Goal: Information Seeking & Learning: Learn about a topic

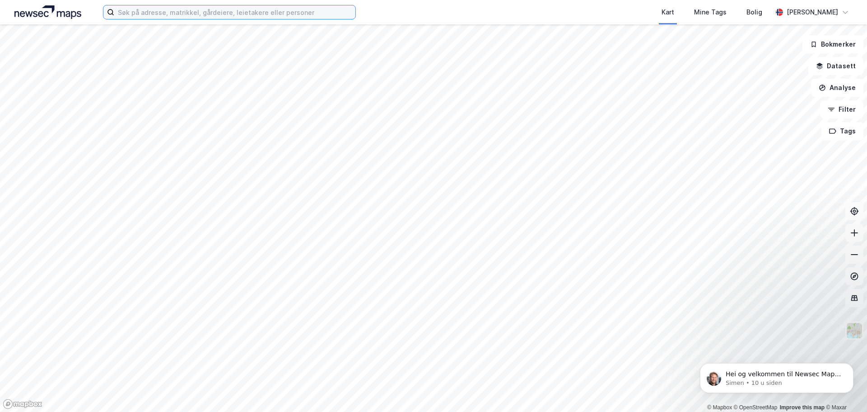
click at [183, 12] on input at bounding box center [234, 12] width 241 height 14
paste input "LYNGBAKKEN EIENDOM AS"
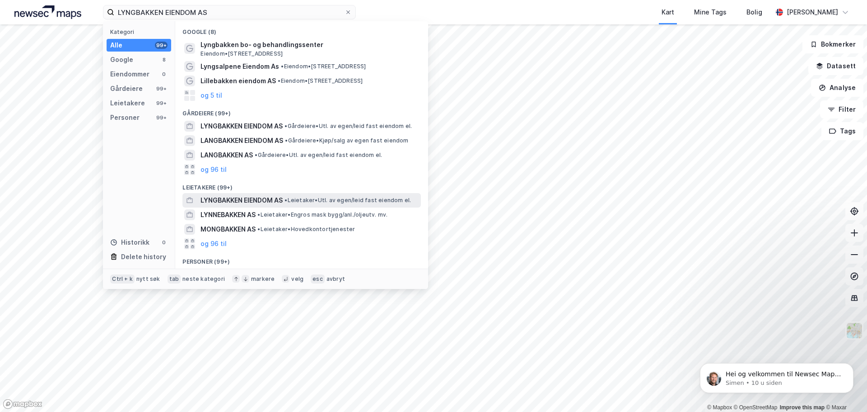
click at [303, 199] on span "• Leietaker • Utl. av egen/leid fast eiendom el." at bounding box center [348, 200] width 127 height 7
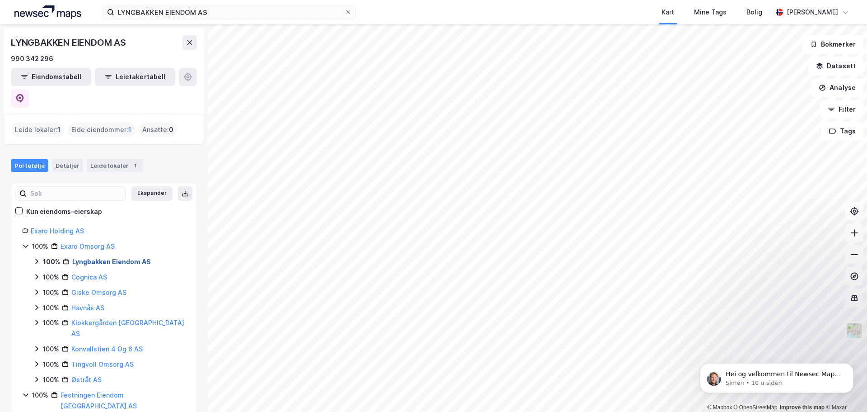
click at [102, 258] on link "Lyngbakken Eiendom AS" at bounding box center [111, 262] width 79 height 8
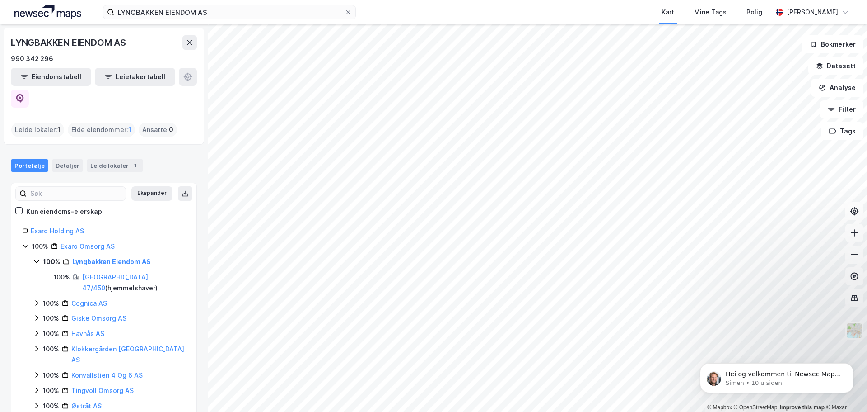
click at [108, 272] on div "Bærum, 47/450 ( hjemmelshaver )" at bounding box center [133, 283] width 103 height 22
click at [111, 273] on link "[GEOGRAPHIC_DATA], 47/450" at bounding box center [116, 282] width 68 height 19
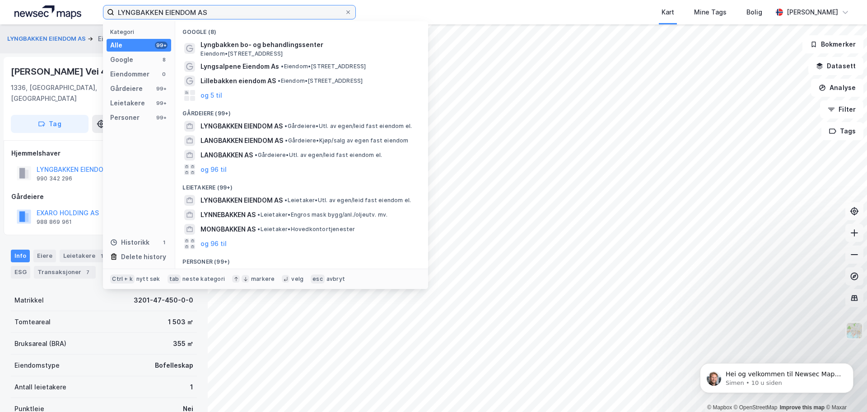
drag, startPoint x: 218, startPoint y: 14, endPoint x: 0, endPoint y: -3, distance: 218.9
click at [0, 0] on html "LYNGBAKKEN EIENDOM AS Kategori Alle 99+ Google 8 Eiendommer 0 Gårdeiere 99+ Lei…" at bounding box center [433, 206] width 867 height 412
paste input "ØSTRÅT"
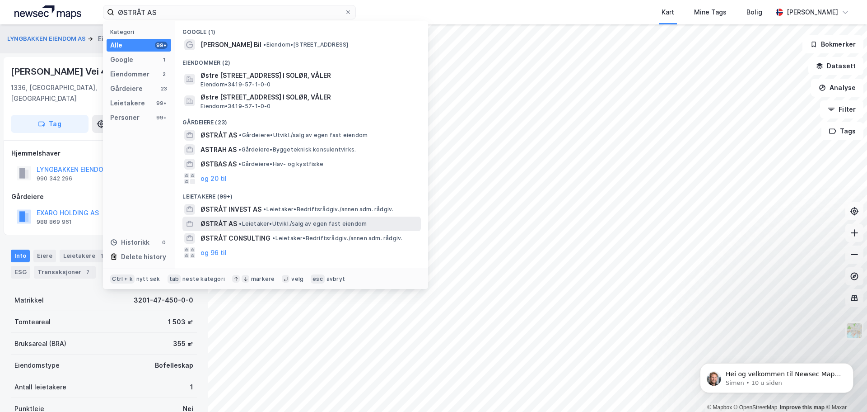
click at [352, 224] on span "• Leietaker • Utvikl./salg av egen fast eiendom" at bounding box center [303, 223] width 128 height 7
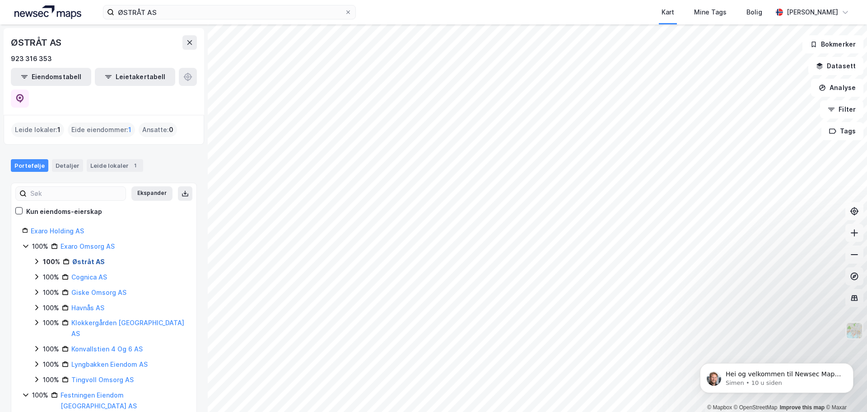
click at [95, 258] on link "Østråt AS" at bounding box center [88, 262] width 33 height 8
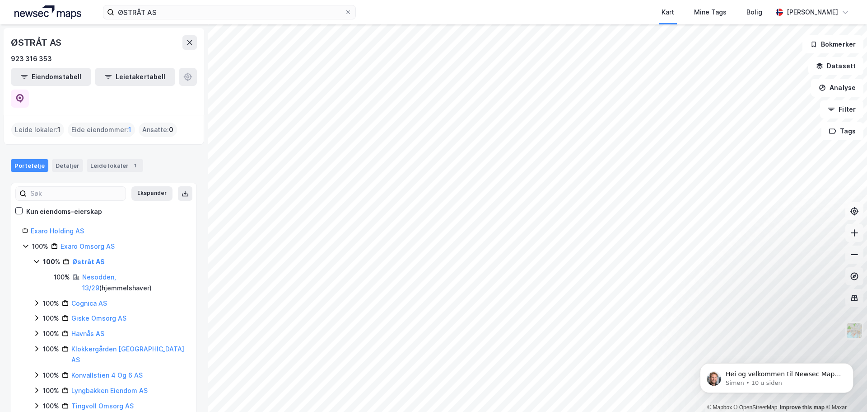
click at [124, 272] on div "Nesodden, 13/29 ( hjemmelshaver )" at bounding box center [133, 283] width 103 height 22
click at [116, 273] on link "Nesodden, 13/29" at bounding box center [99, 282] width 34 height 19
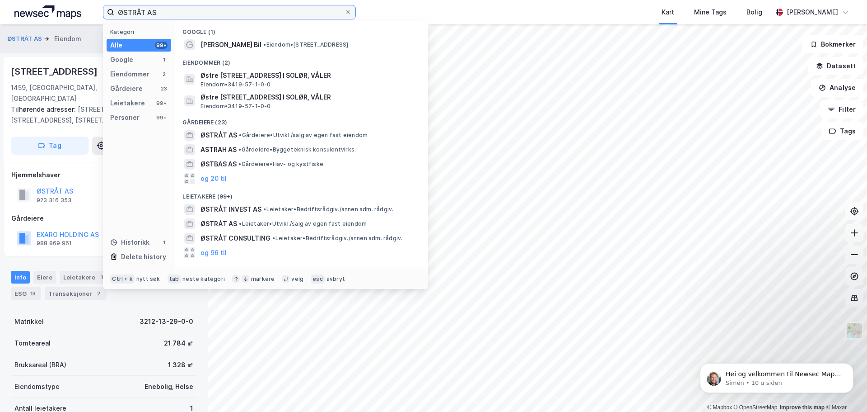
drag, startPoint x: 185, startPoint y: 6, endPoint x: 19, endPoint y: 2, distance: 165.9
click at [21, 2] on div "ØSTRÅT AS Kategori Alle 99+ Google 1 Eiendommer 2 Gårdeiere 23 Leietakere 99+ P…" at bounding box center [433, 12] width 867 height 24
paste input "KLOKKERGÅRDEN OMSORG"
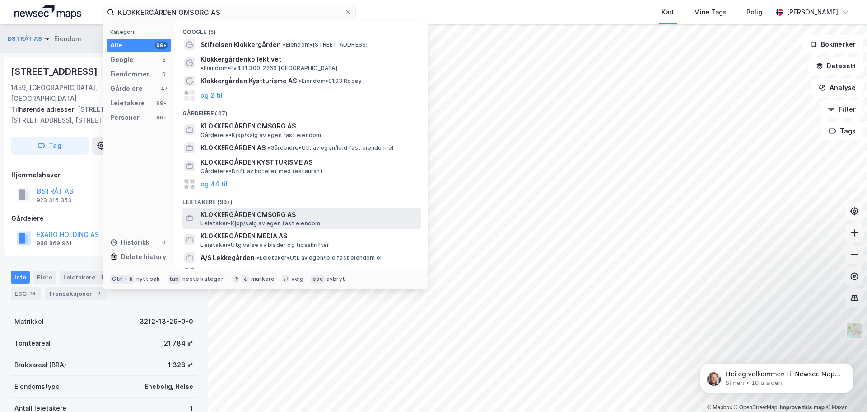
click at [289, 209] on span "KLOKKERGÅRDEN OMSORG AS" at bounding box center [309, 214] width 217 height 11
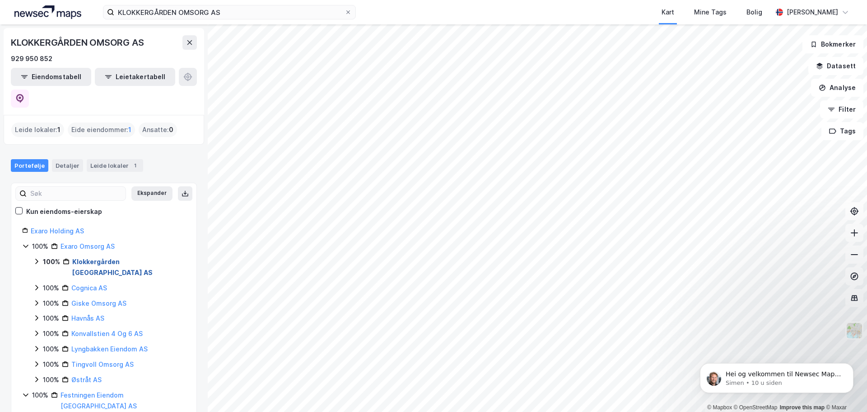
click at [132, 258] on link "Klokkergården [GEOGRAPHIC_DATA] AS" at bounding box center [112, 267] width 80 height 19
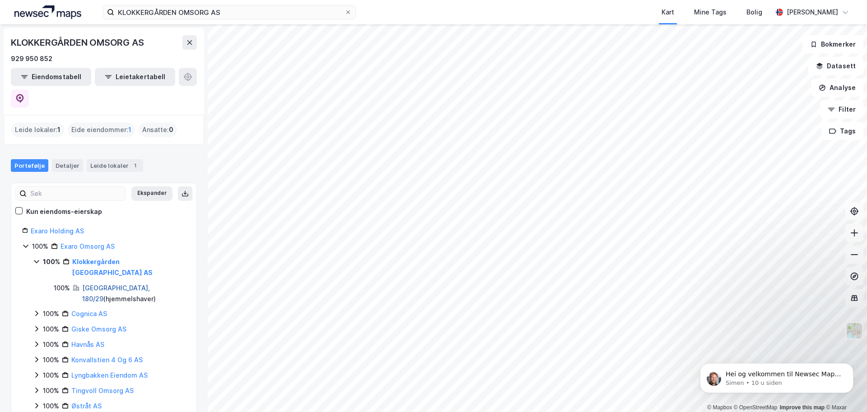
click at [108, 284] on link "[GEOGRAPHIC_DATA], 180/29" at bounding box center [116, 293] width 68 height 19
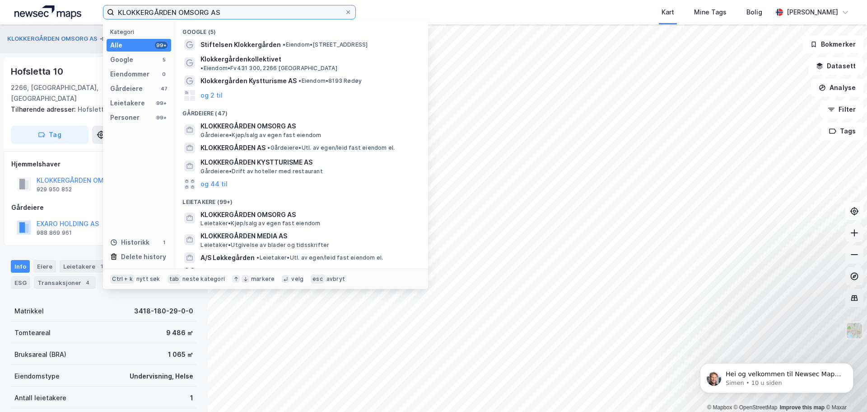
drag, startPoint x: 237, startPoint y: 10, endPoint x: 0, endPoint y: -27, distance: 239.6
click at [0, 0] on html "KLOKKERGÅRDEN OMSORG AS Kategori Alle 99+ Google 5 Eiendommer 0 Gårdeiere 47 Le…" at bounding box center [433, 206] width 867 height 412
paste input "ONVALLSTIEN 4 OG 6"
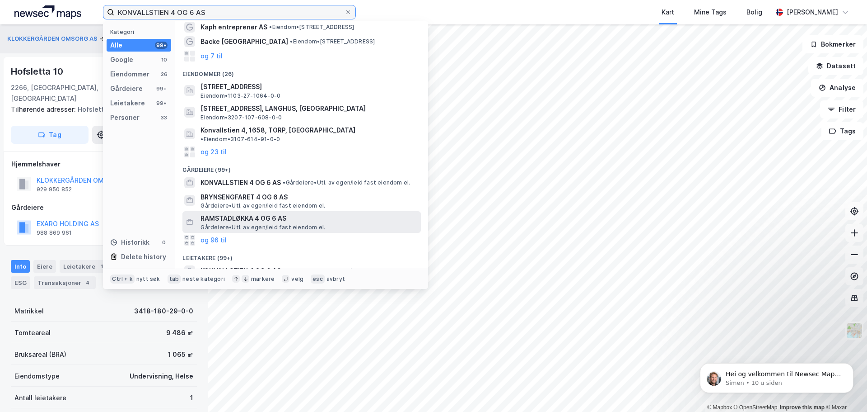
scroll to position [45, 0]
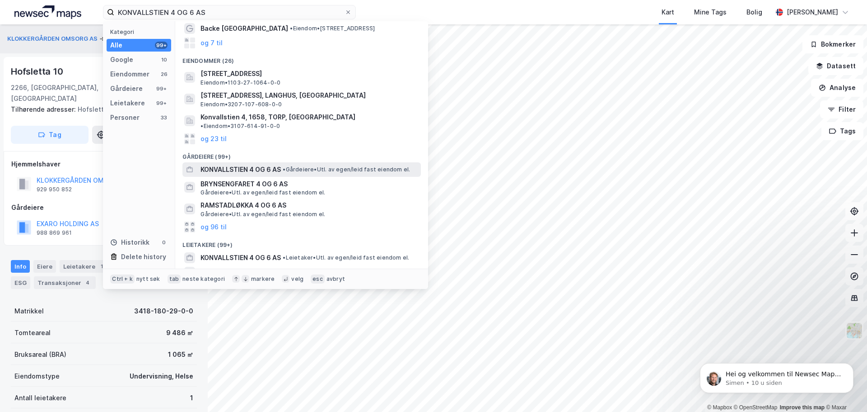
click at [337, 166] on span "• Gårdeiere • Utl. av egen/leid fast eiendom el." at bounding box center [346, 169] width 127 height 7
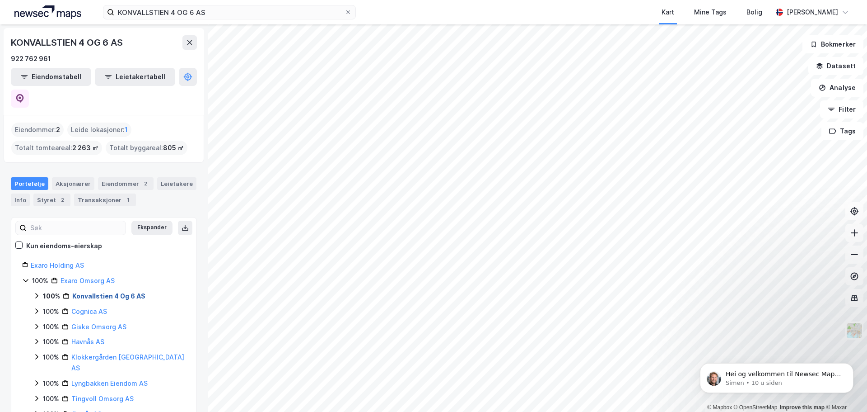
click at [102, 292] on link "Konvallstien 4 Og 6 AS" at bounding box center [108, 296] width 73 height 8
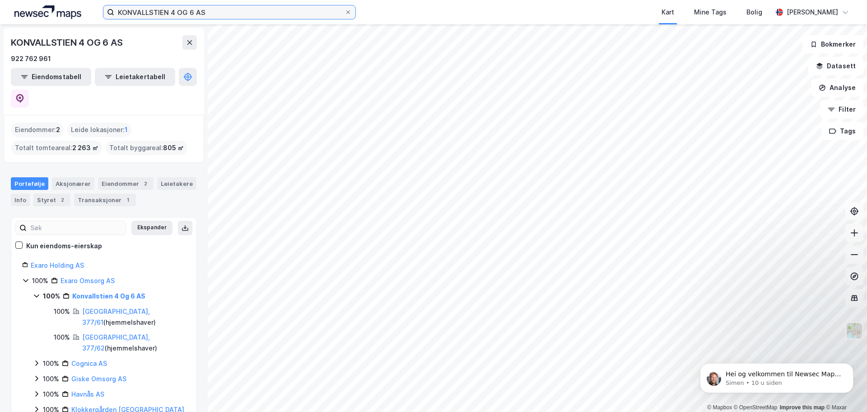
drag, startPoint x: 222, startPoint y: 7, endPoint x: 0, endPoint y: -40, distance: 226.8
click at [0, 0] on html "KONVALLSTIEN 4 OG 6 AS Kart Mine Tags Bolig Kristin Egeli © Mapbox © OpenStreet…" at bounding box center [433, 206] width 867 height 412
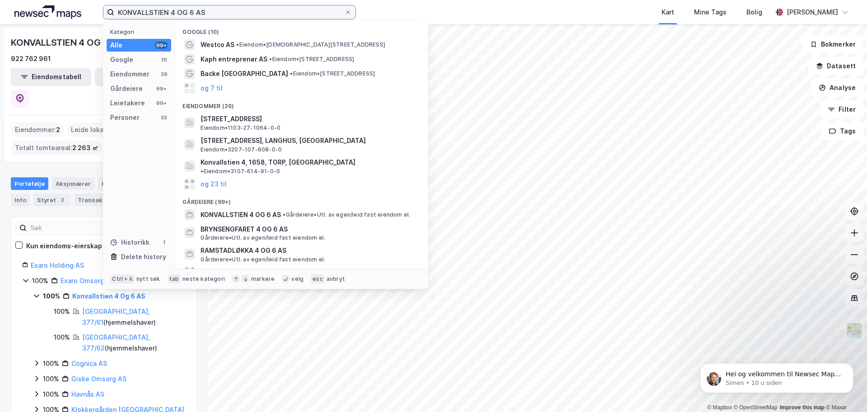
paste input "GISKE OMSORG"
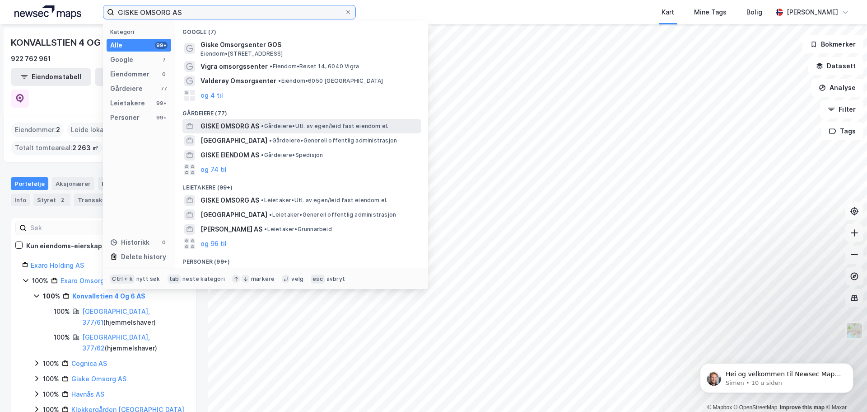
type input "GISKE OMSORG AS"
click at [303, 124] on span "• Gårdeiere • Utl. av egen/leid fast eiendom el." at bounding box center [324, 125] width 127 height 7
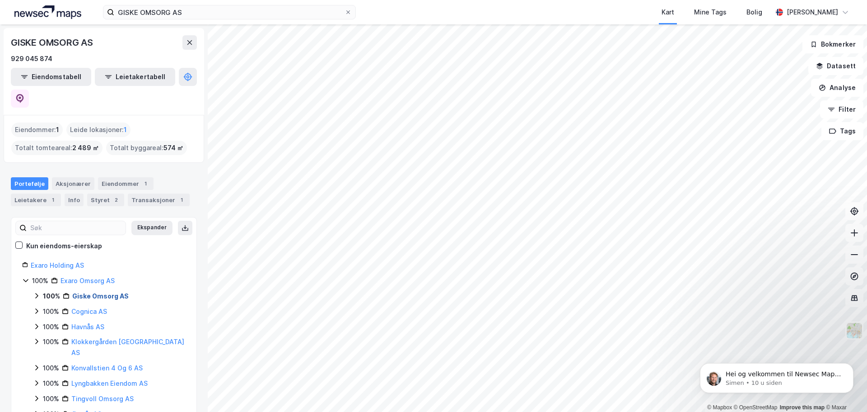
click at [104, 292] on link "Giske Omsorg AS" at bounding box center [100, 296] width 56 height 8
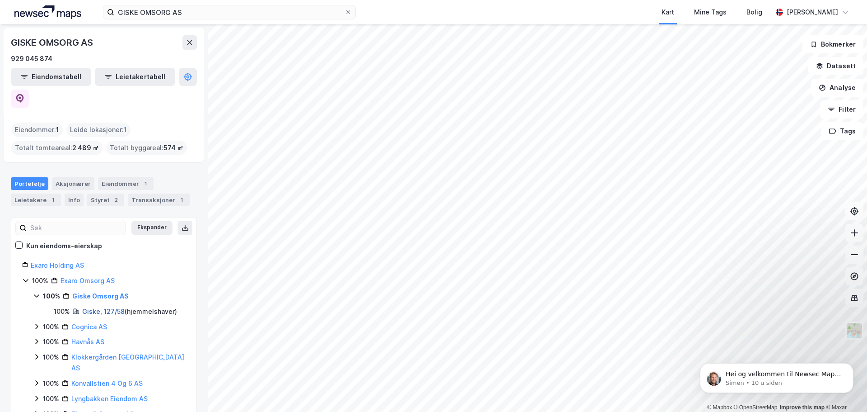
click at [101, 307] on link "Giske, 127/58" at bounding box center [103, 311] width 42 height 8
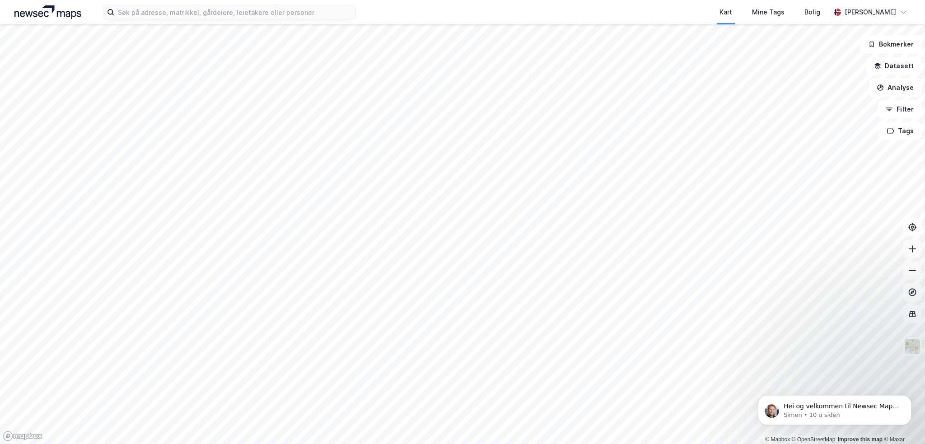
click at [133, 20] on div "Kart Mine Tags [PERSON_NAME]" at bounding box center [462, 12] width 925 height 24
click at [132, 9] on input at bounding box center [234, 12] width 241 height 14
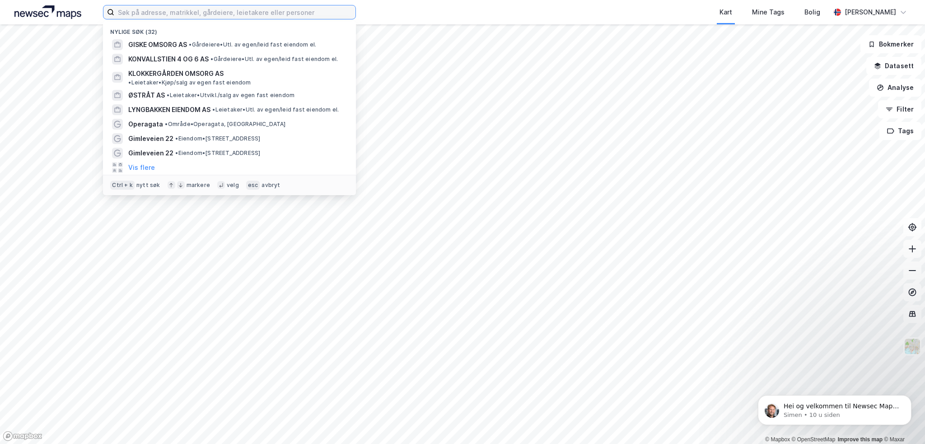
paste input "Koerveien 51 AS"
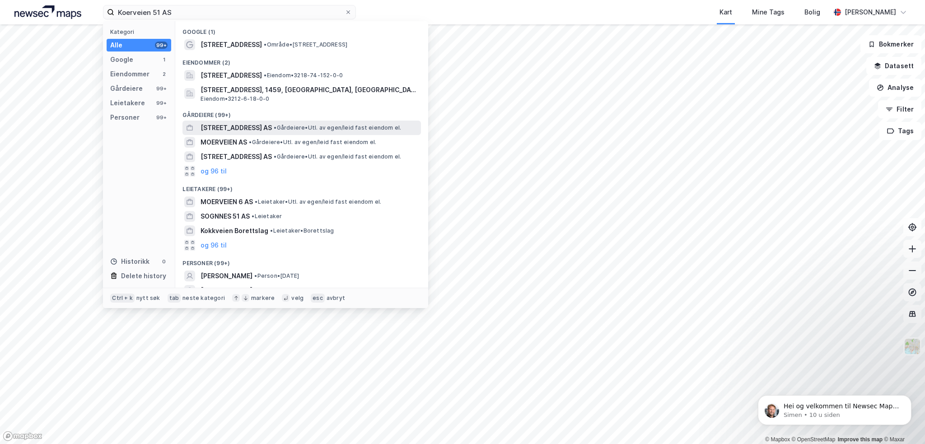
click at [279, 133] on div "[STREET_ADDRESS] AS • Gårdeiere • Utl. av egen/leid fast eiendom el." at bounding box center [302, 128] width 239 height 14
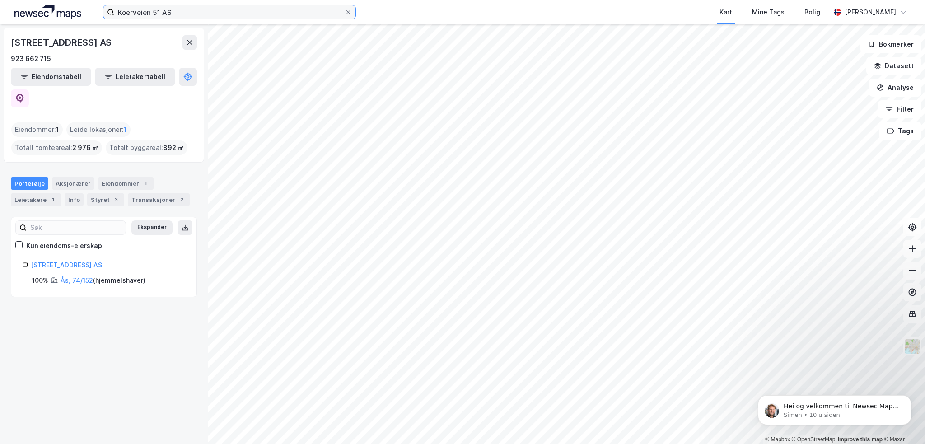
click at [188, 15] on input "Koerveien 51 AS" at bounding box center [229, 12] width 230 height 14
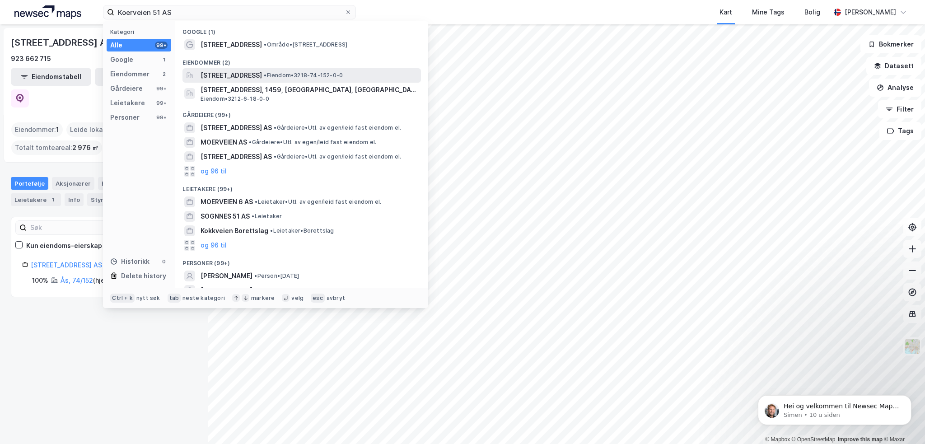
click at [314, 73] on span "• Eiendom • 3218-74-152-0-0" at bounding box center [303, 75] width 79 height 7
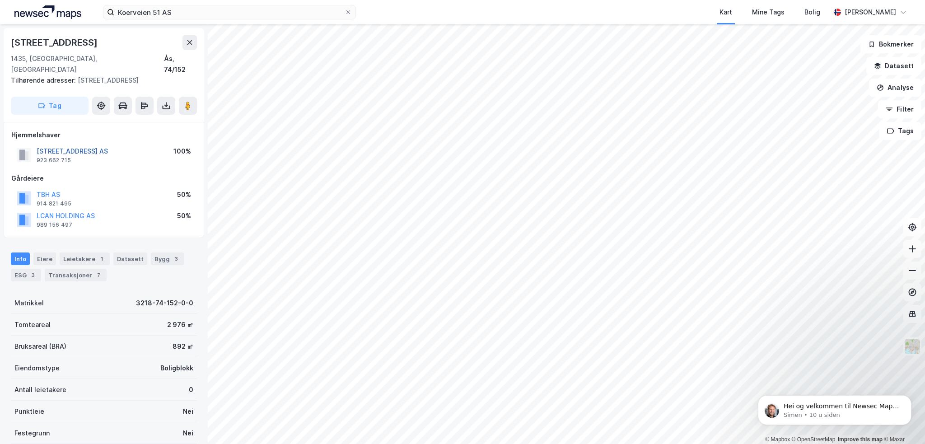
click at [0, 0] on button "[STREET_ADDRESS] AS" at bounding box center [0, 0] width 0 height 0
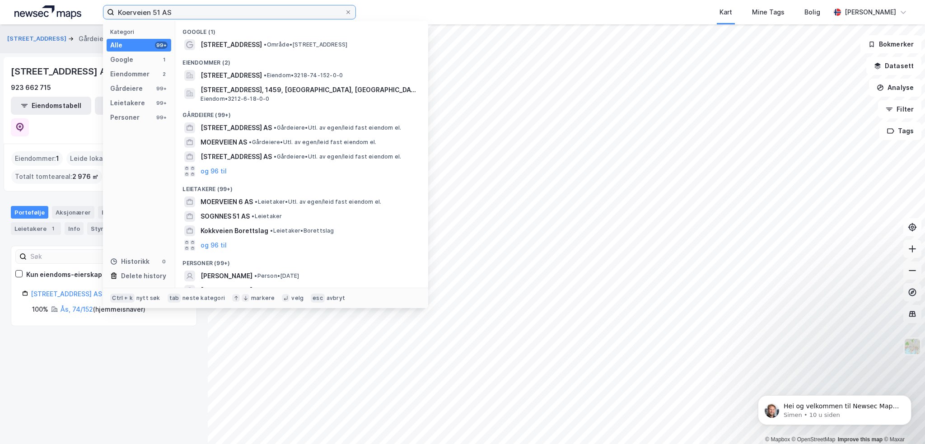
drag, startPoint x: 185, startPoint y: 11, endPoint x: 92, endPoint y: 20, distance: 93.6
click at [103, 19] on div "Koerveien 51 AS Kategori Alle 99+ Google 1 Eiendommer 2 Gårdeiere 99+ Leietaker…" at bounding box center [229, 12] width 253 height 14
paste input "lokkegården [GEOGRAPHIC_DATA]"
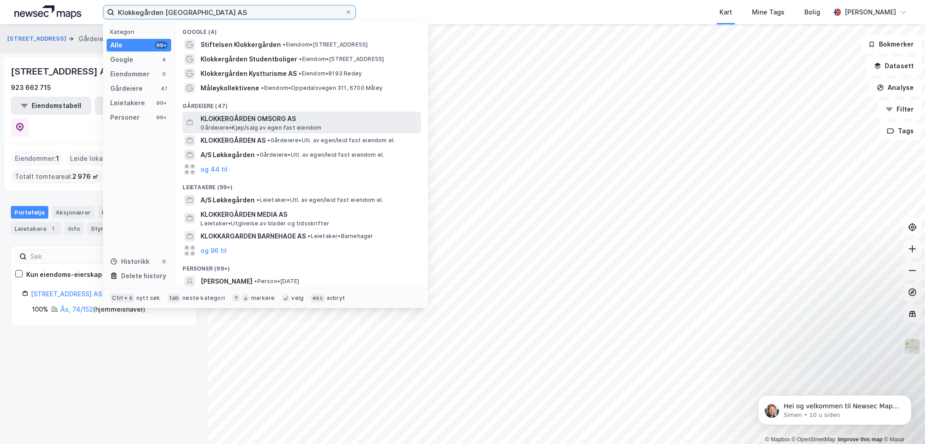
type input "Klokkegården [GEOGRAPHIC_DATA] AS"
click at [380, 122] on span "KLOKKERGÅRDEN OMSORG AS" at bounding box center [309, 118] width 217 height 11
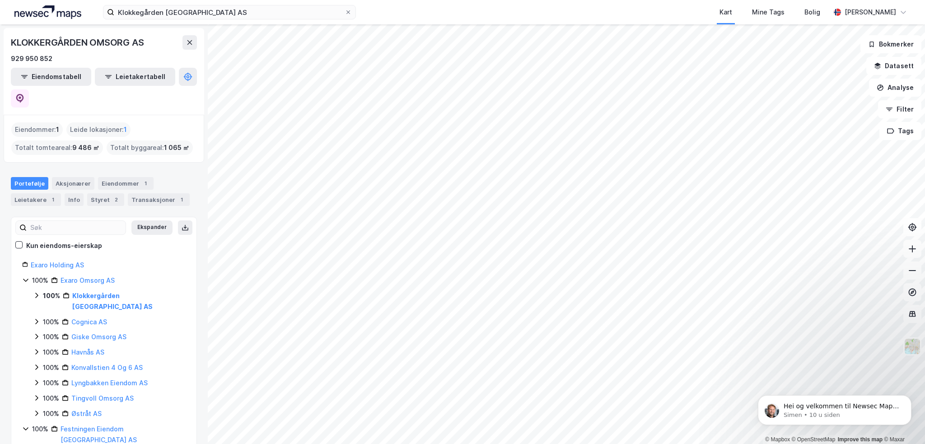
click at [34, 292] on icon at bounding box center [36, 295] width 7 height 7
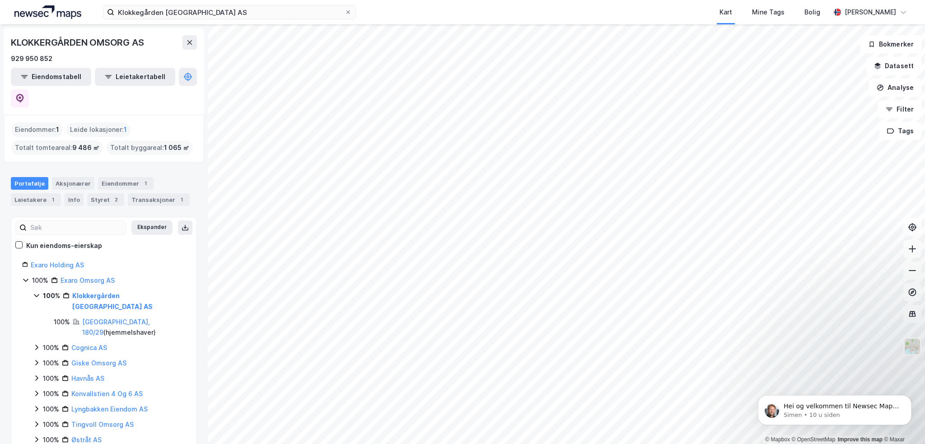
click at [37, 344] on icon at bounding box center [36, 347] width 7 height 7
click at [35, 385] on icon at bounding box center [36, 388] width 7 height 7
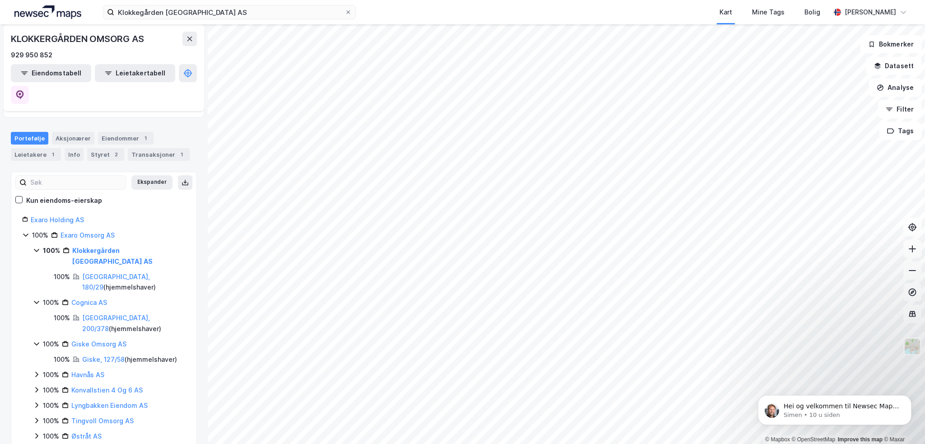
click at [40, 370] on div "100% Havnås AS" at bounding box center [109, 375] width 153 height 11
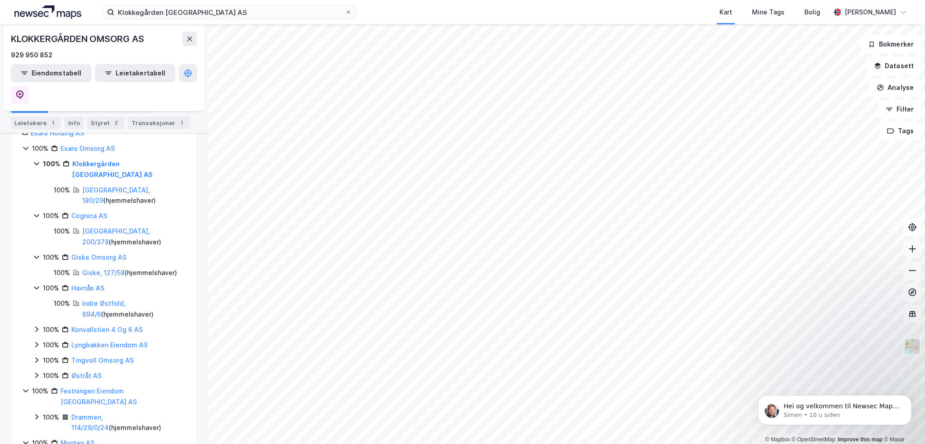
scroll to position [136, 0]
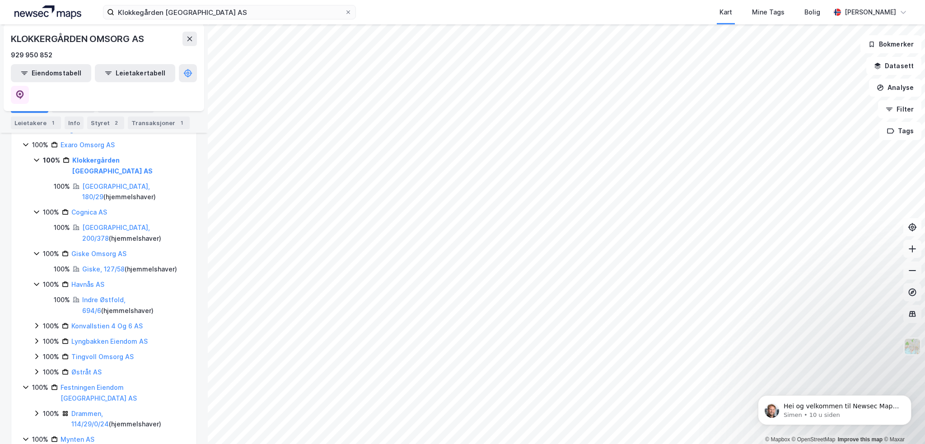
click at [39, 277] on div "100% Klokkergården Omsorg AS 100% [GEOGRAPHIC_DATA], 180/29 ( hjemmelshaver ) 1…" at bounding box center [109, 266] width 153 height 223
click at [37, 323] on icon at bounding box center [36, 325] width 3 height 5
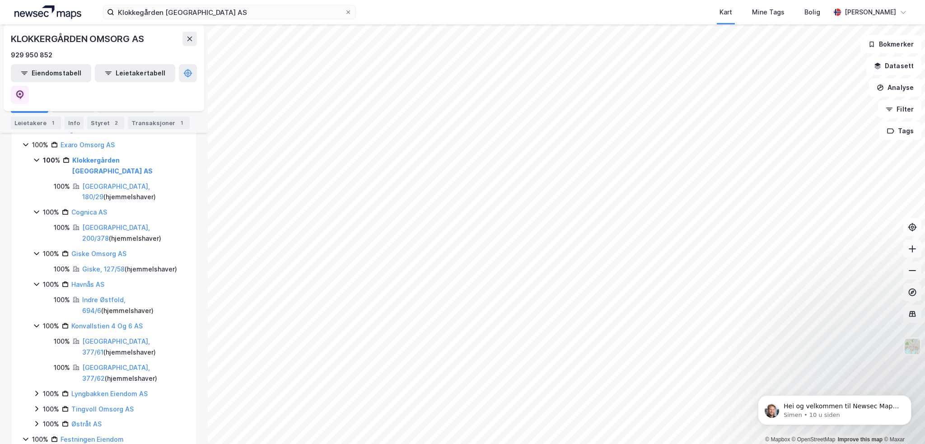
scroll to position [181, 0]
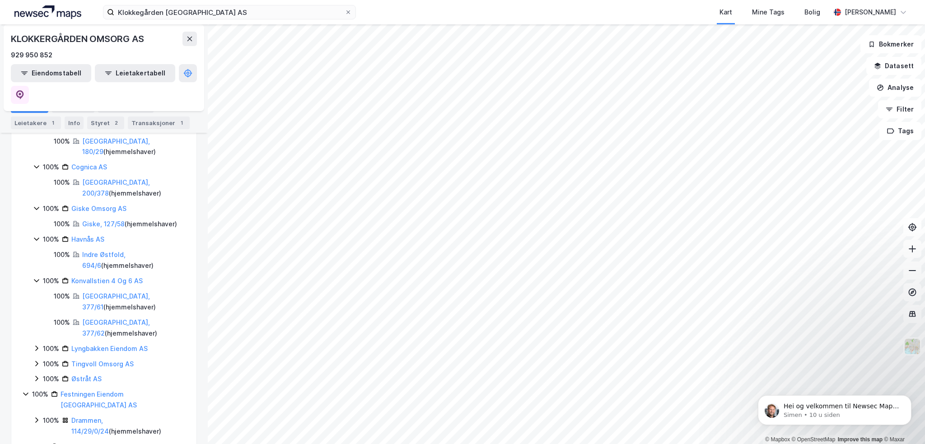
click at [35, 345] on icon at bounding box center [36, 348] width 7 height 7
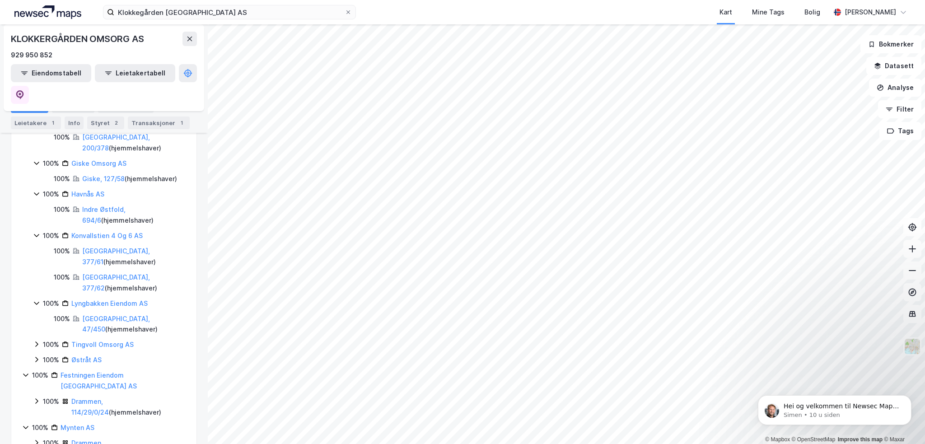
click at [35, 341] on icon at bounding box center [36, 344] width 7 height 7
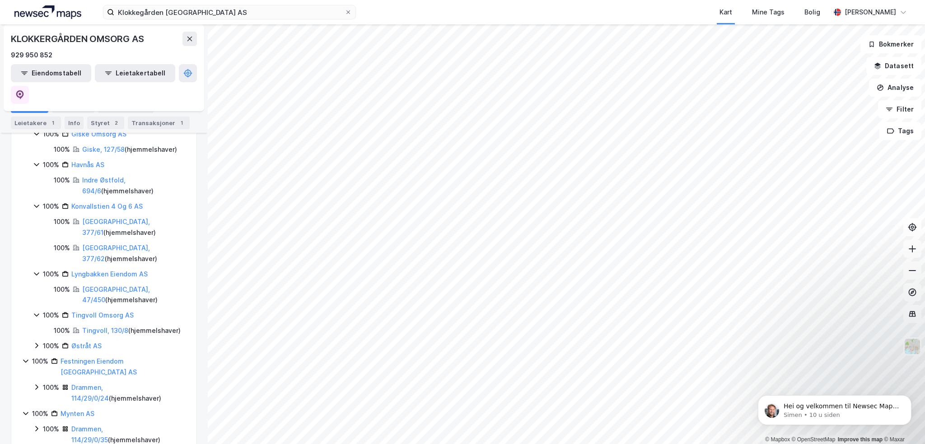
scroll to position [271, 0]
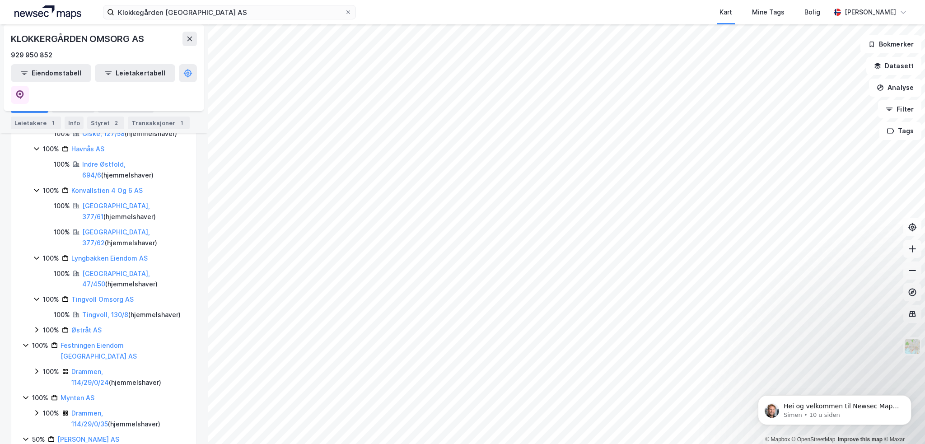
click at [37, 326] on icon at bounding box center [36, 329] width 7 height 7
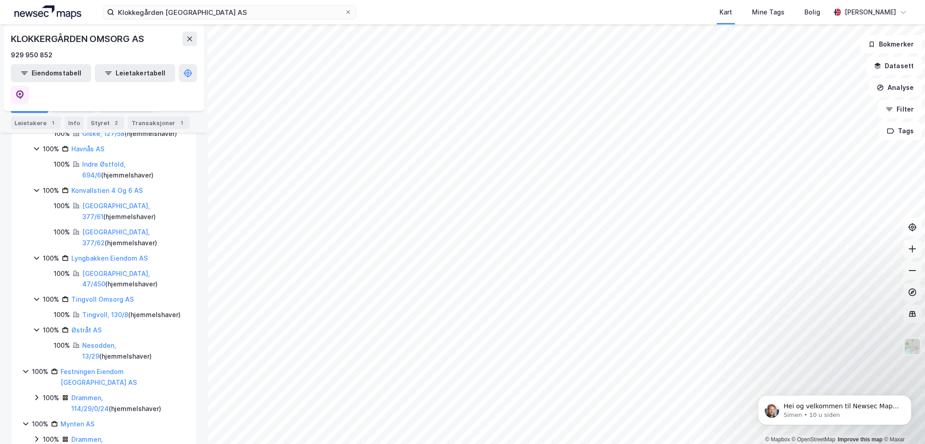
scroll to position [0, 0]
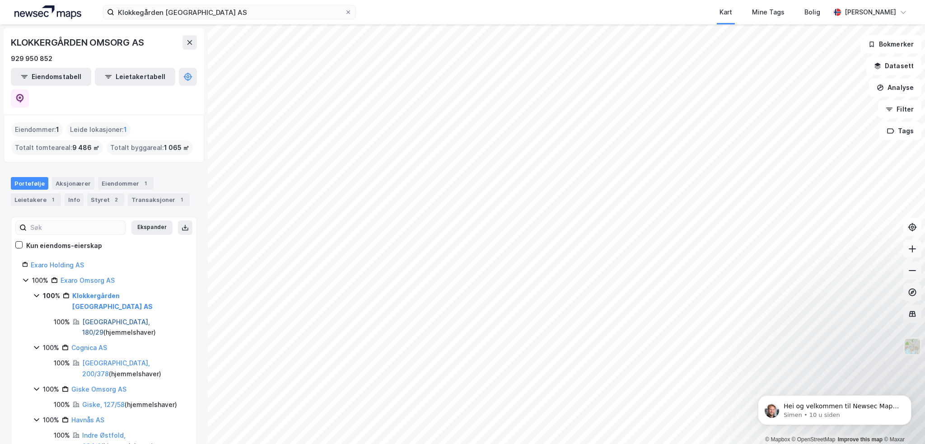
click at [109, 318] on link "[GEOGRAPHIC_DATA], 180/29" at bounding box center [116, 327] width 68 height 19
